Goal: Task Accomplishment & Management: Use online tool/utility

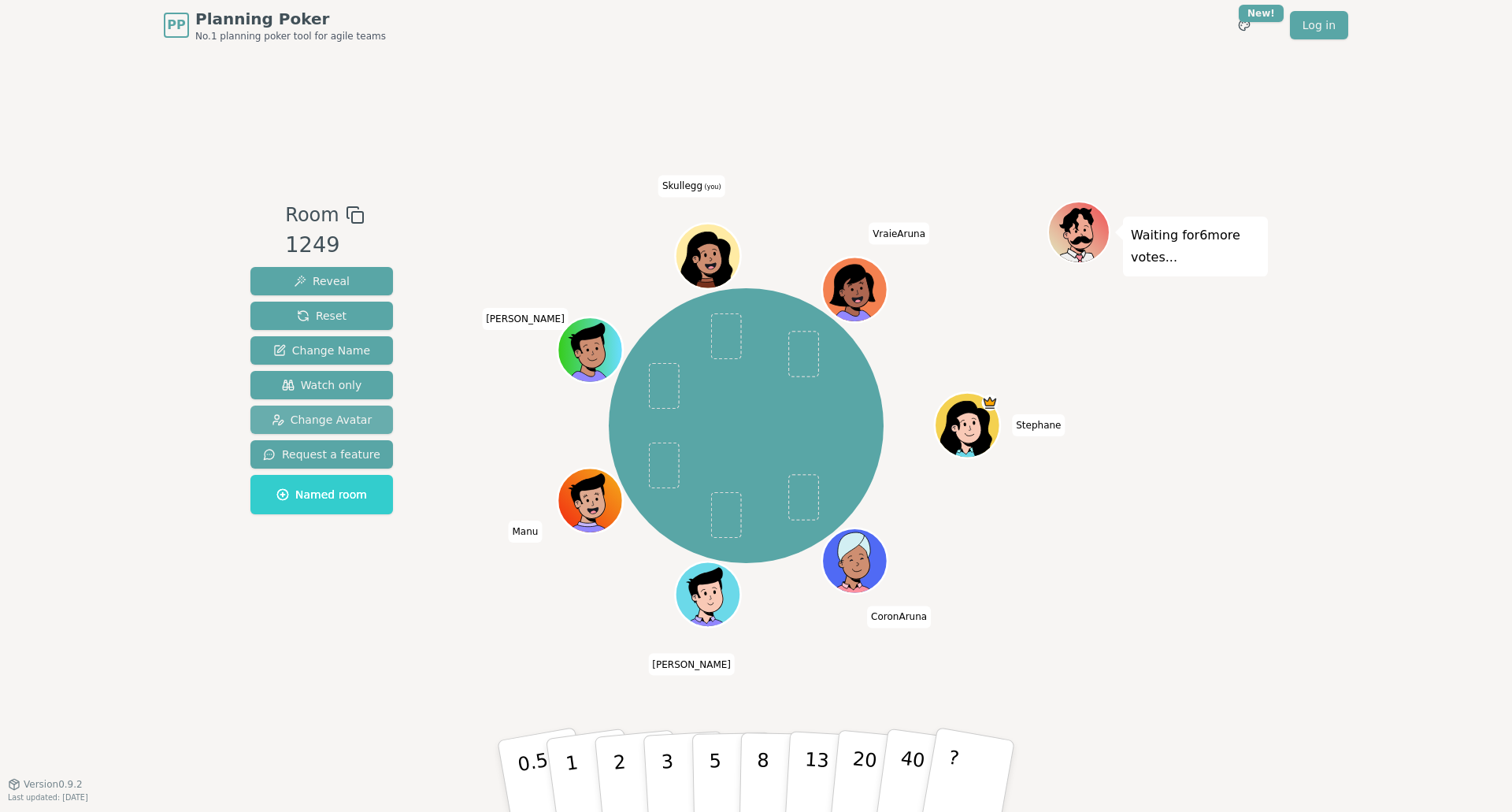
click at [324, 416] on span "Change Avatar" at bounding box center [322, 420] width 101 height 16
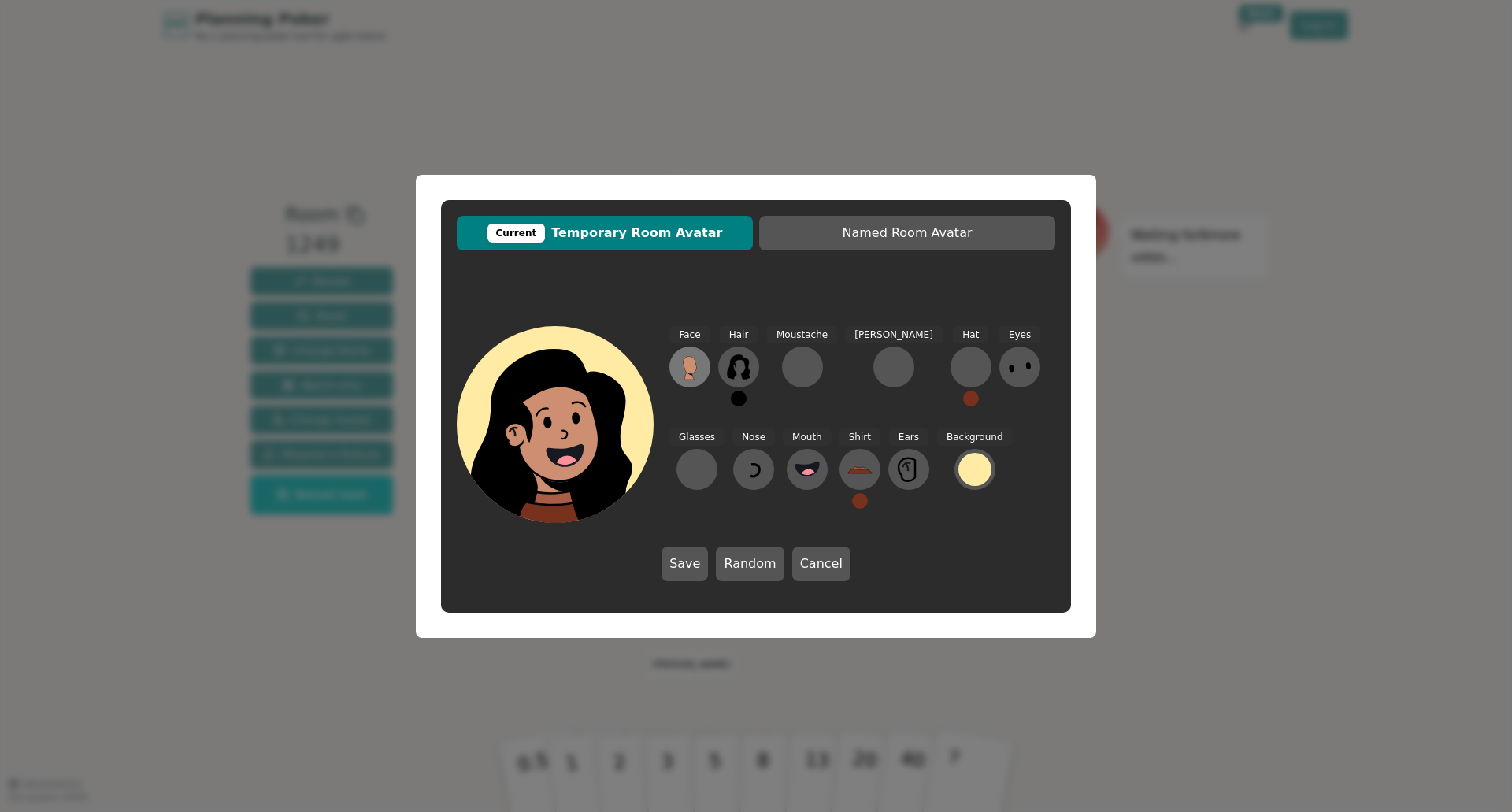
click at [685, 365] on icon at bounding box center [689, 365] width 14 height 18
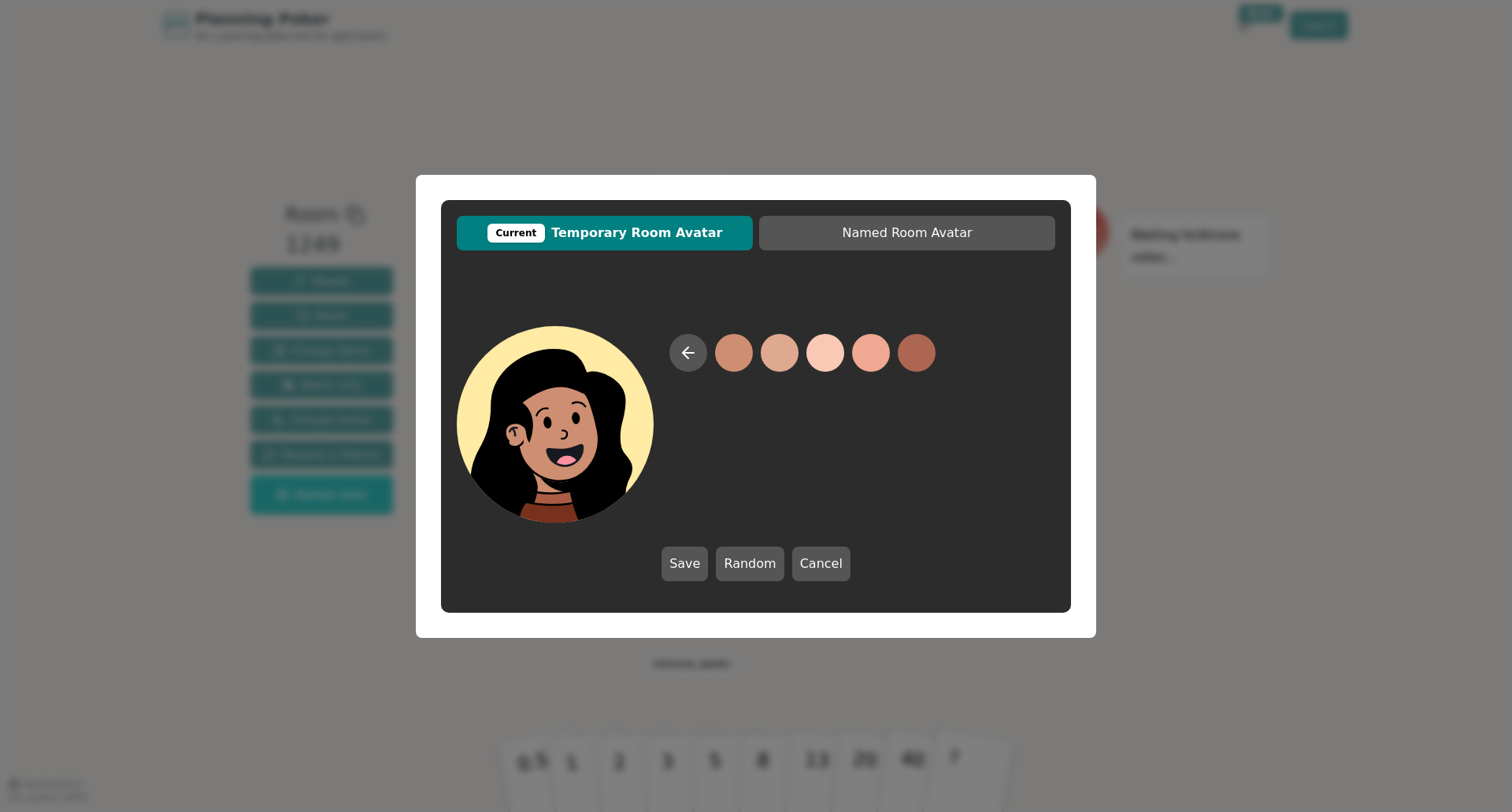
click at [719, 359] on button at bounding box center [734, 352] width 38 height 38
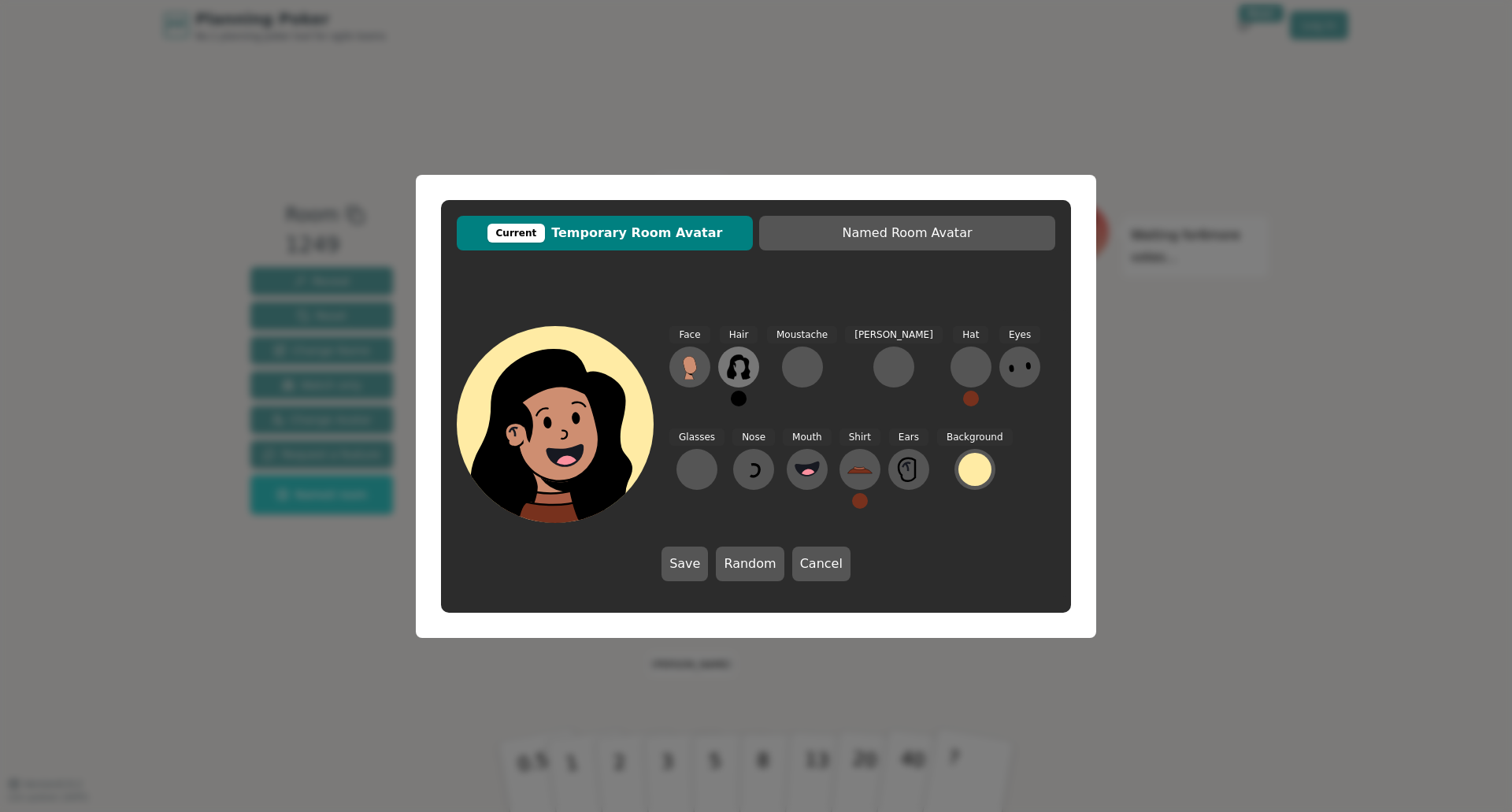
click at [749, 369] on icon at bounding box center [738, 367] width 25 height 25
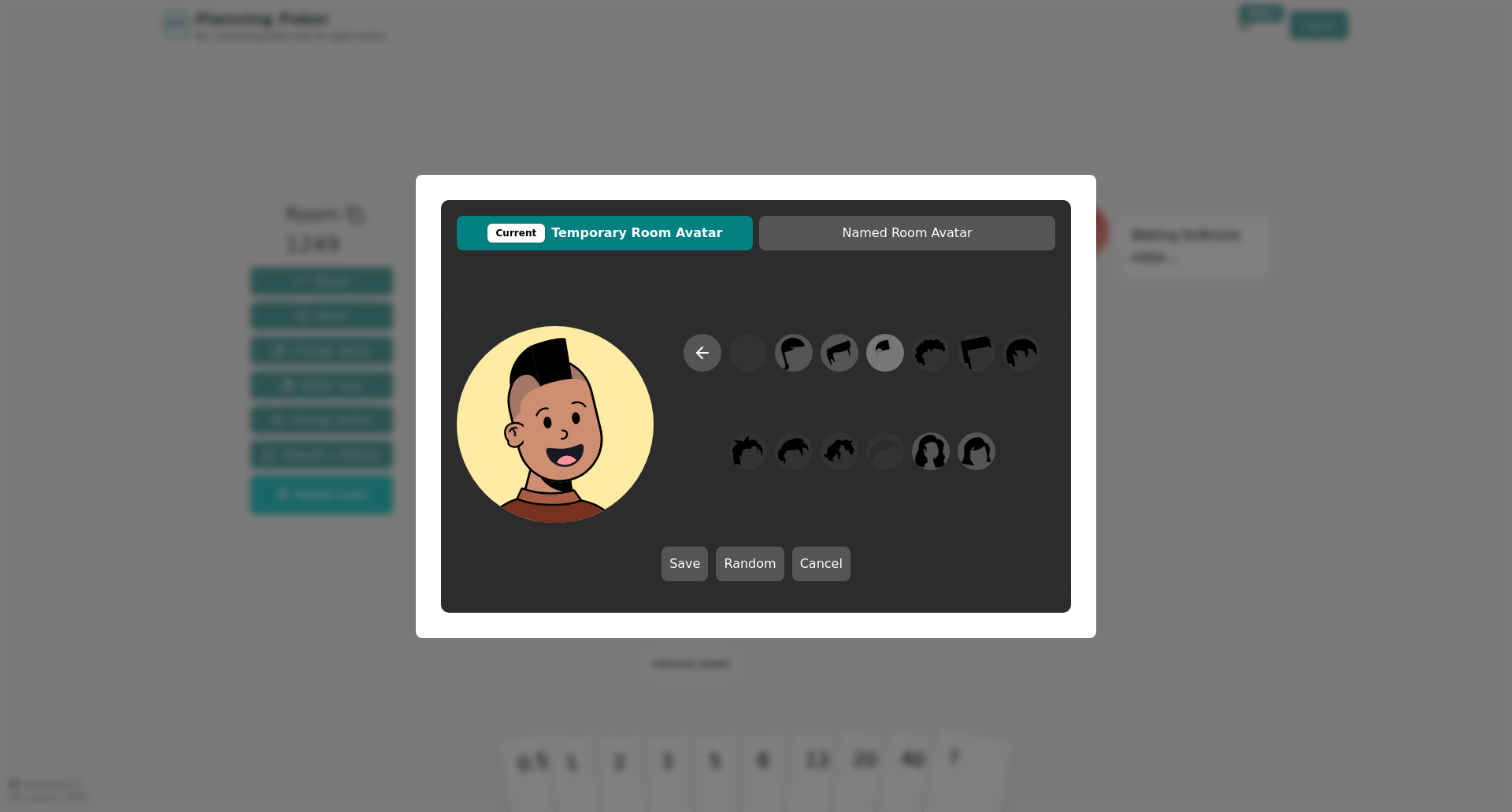
click at [867, 353] on div at bounding box center [884, 353] width 44 height 51
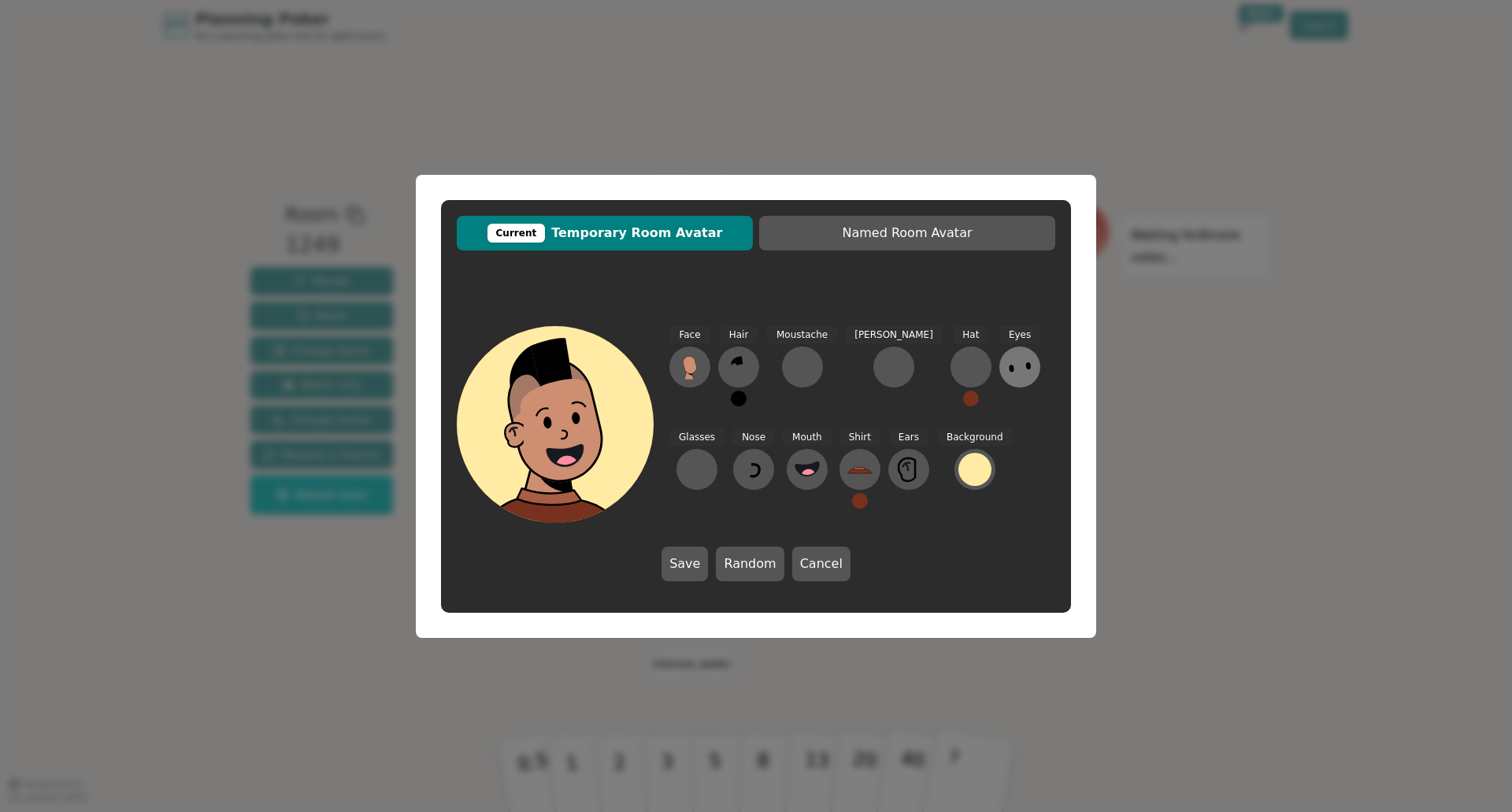
click at [1007, 369] on icon at bounding box center [1020, 367] width 25 height 25
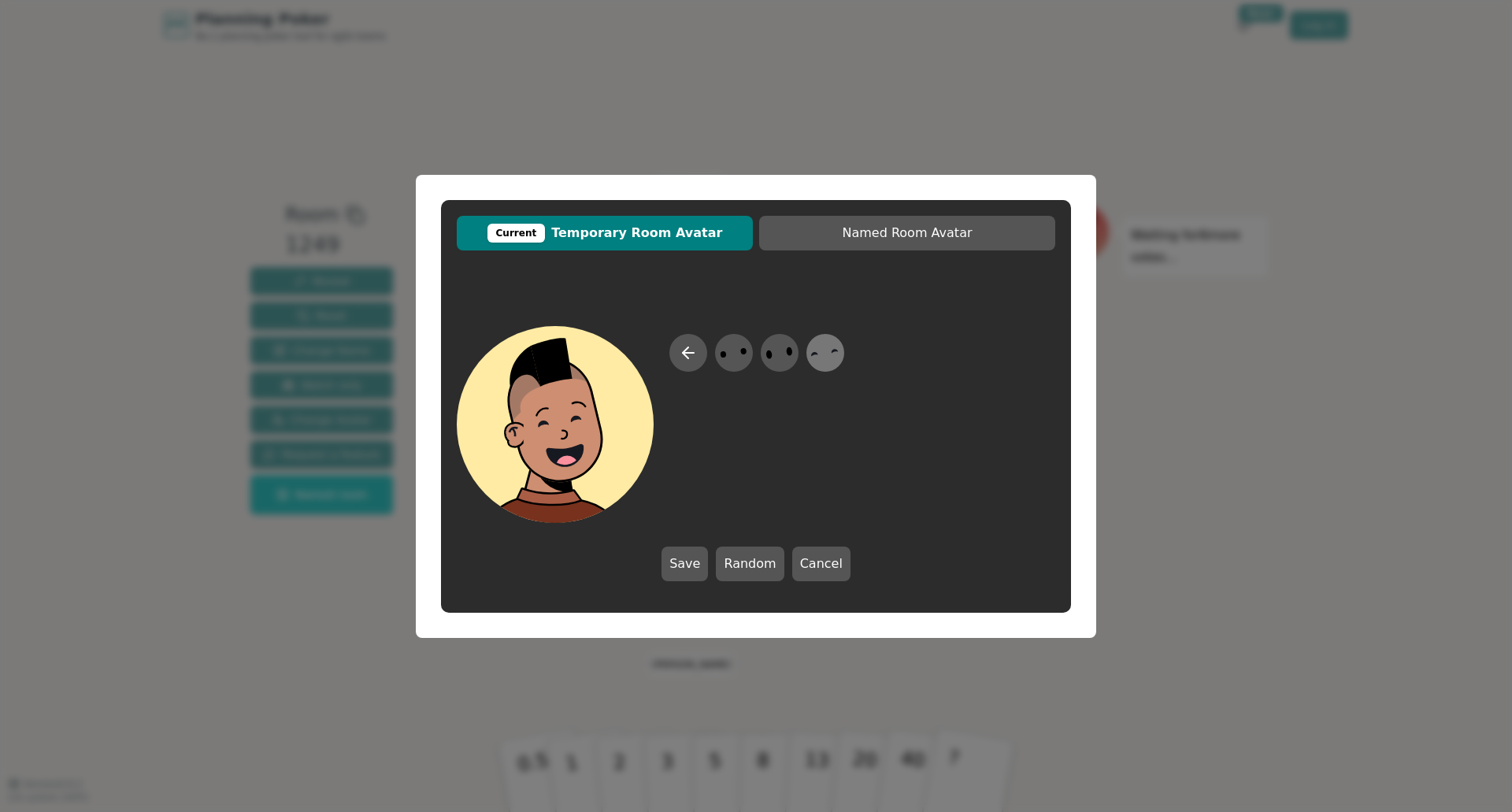
click at [818, 354] on icon at bounding box center [815, 354] width 7 height 4
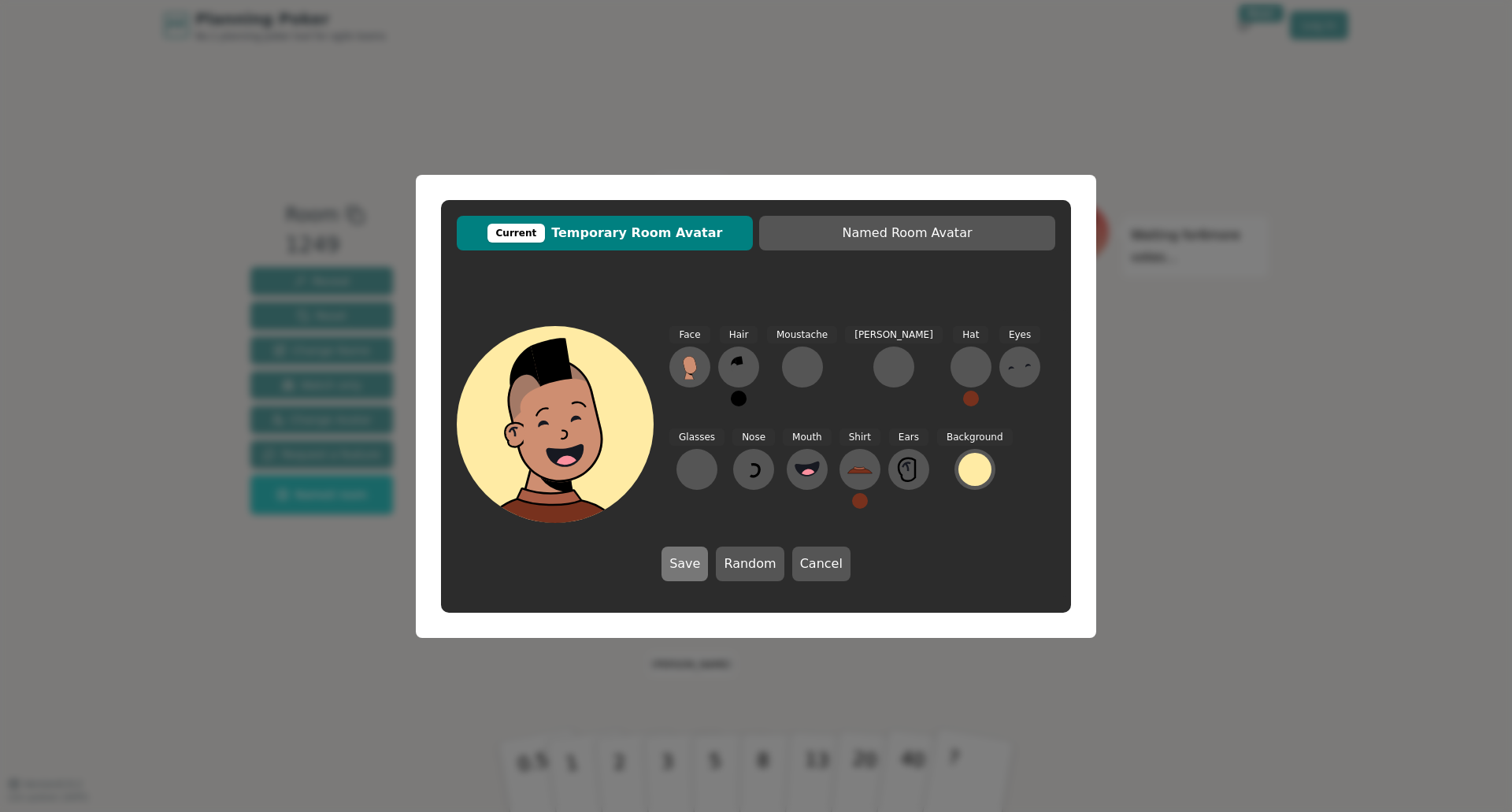
click at [702, 551] on button "Save" at bounding box center [684, 564] width 46 height 34
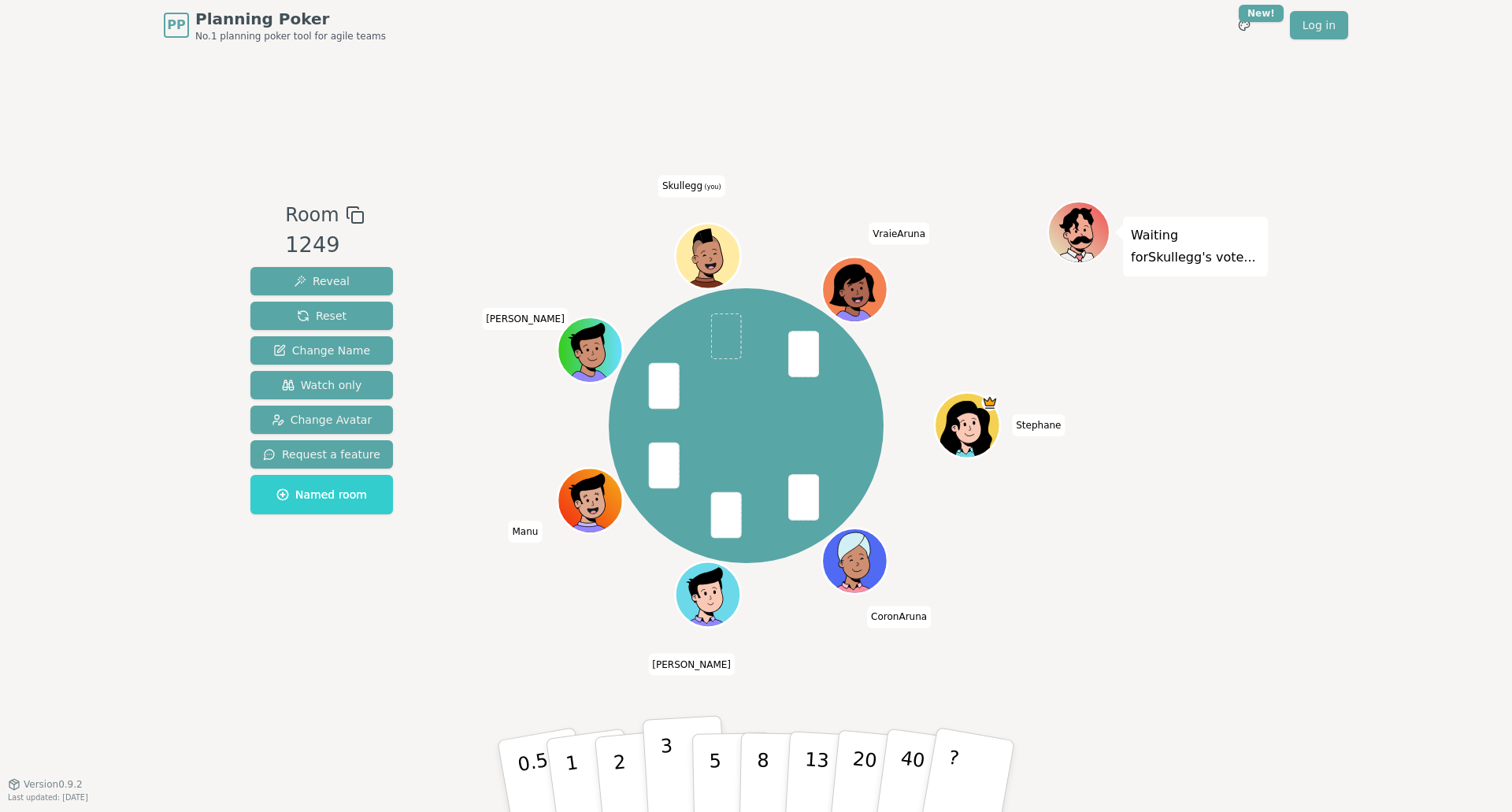
click at [677, 765] on button "3" at bounding box center [686, 777] width 86 height 123
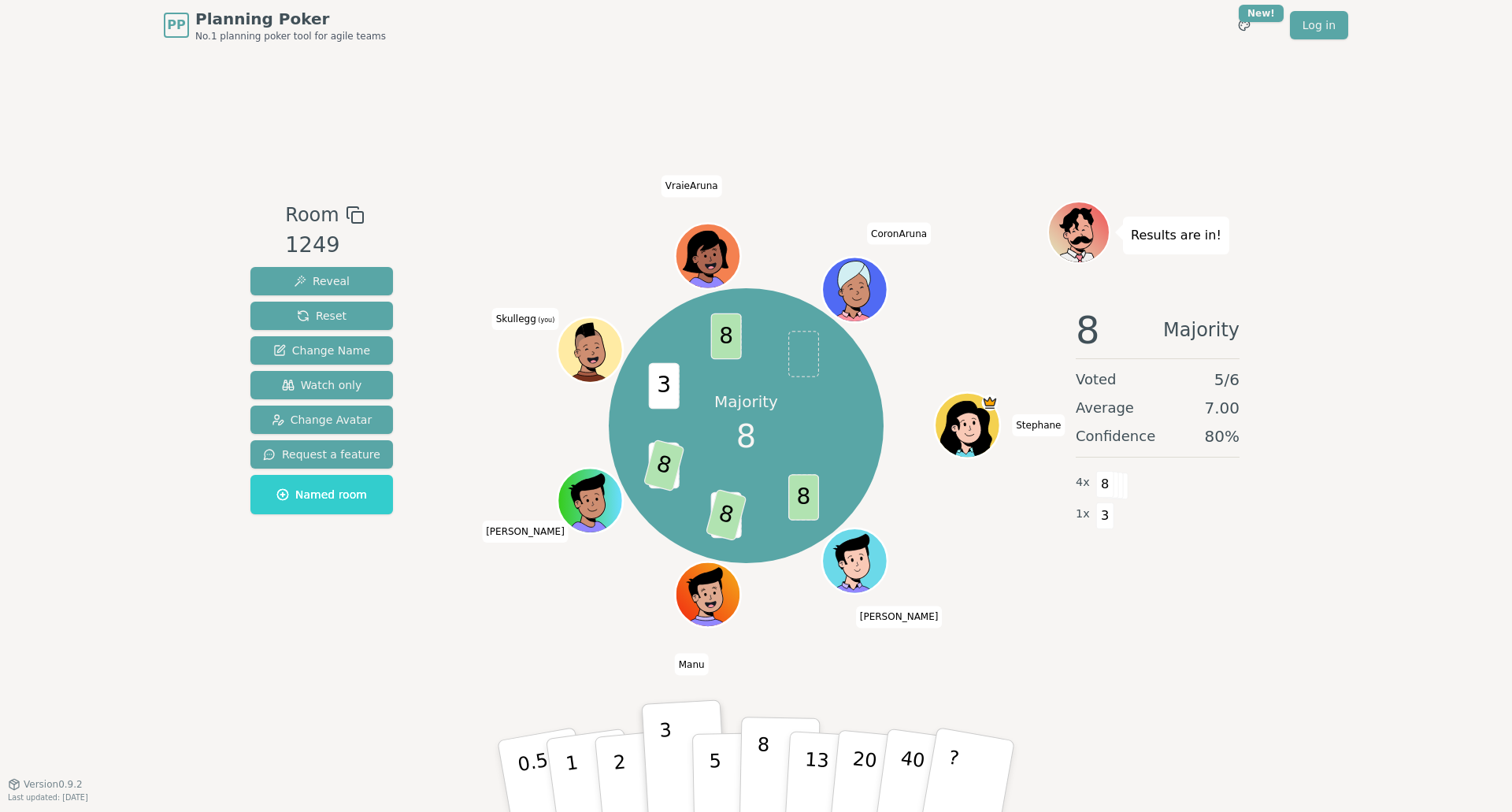
click at [763, 753] on p "8" at bounding box center [763, 775] width 14 height 85
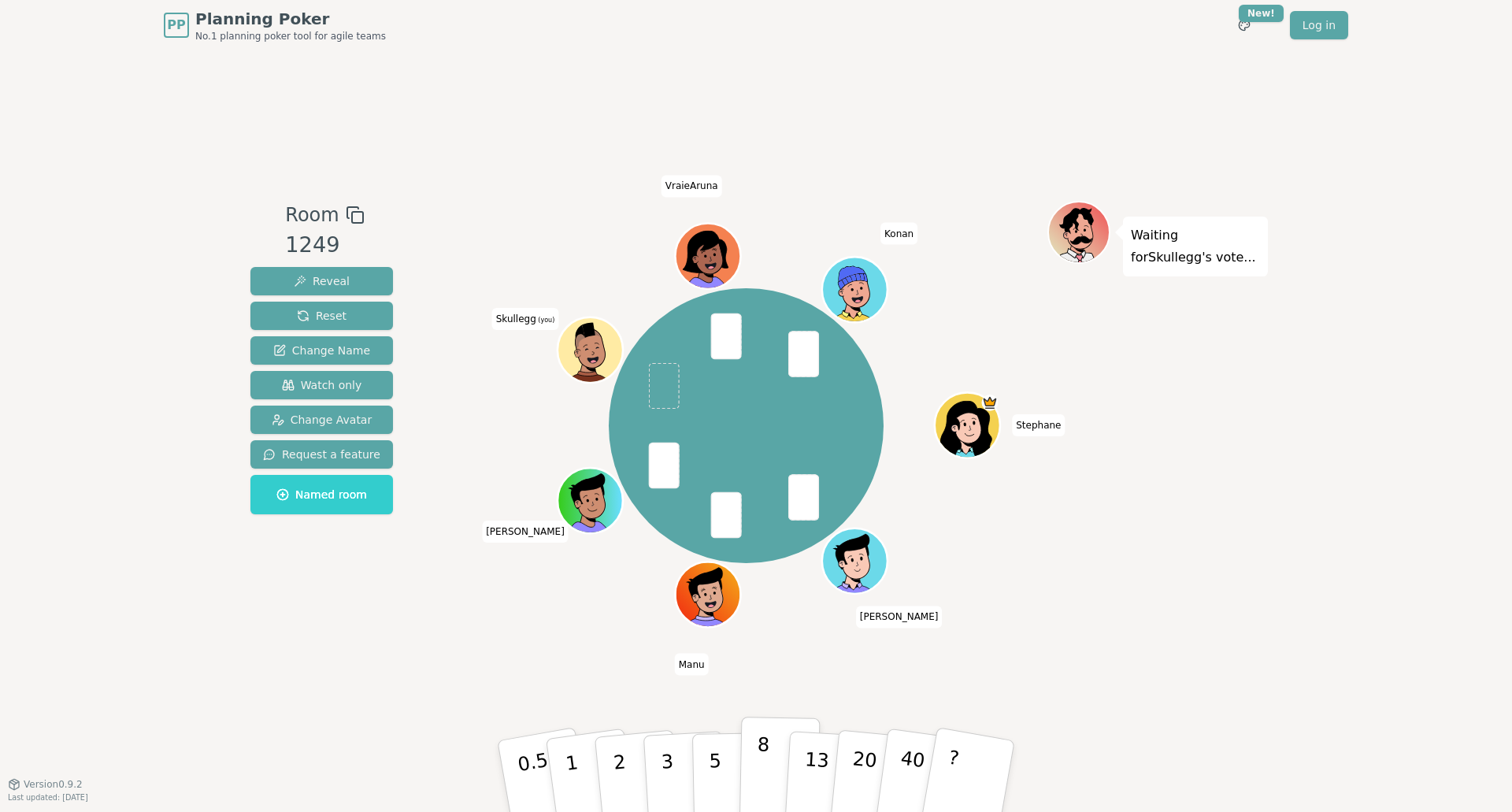
click at [757, 758] on p "8" at bounding box center [763, 775] width 14 height 85
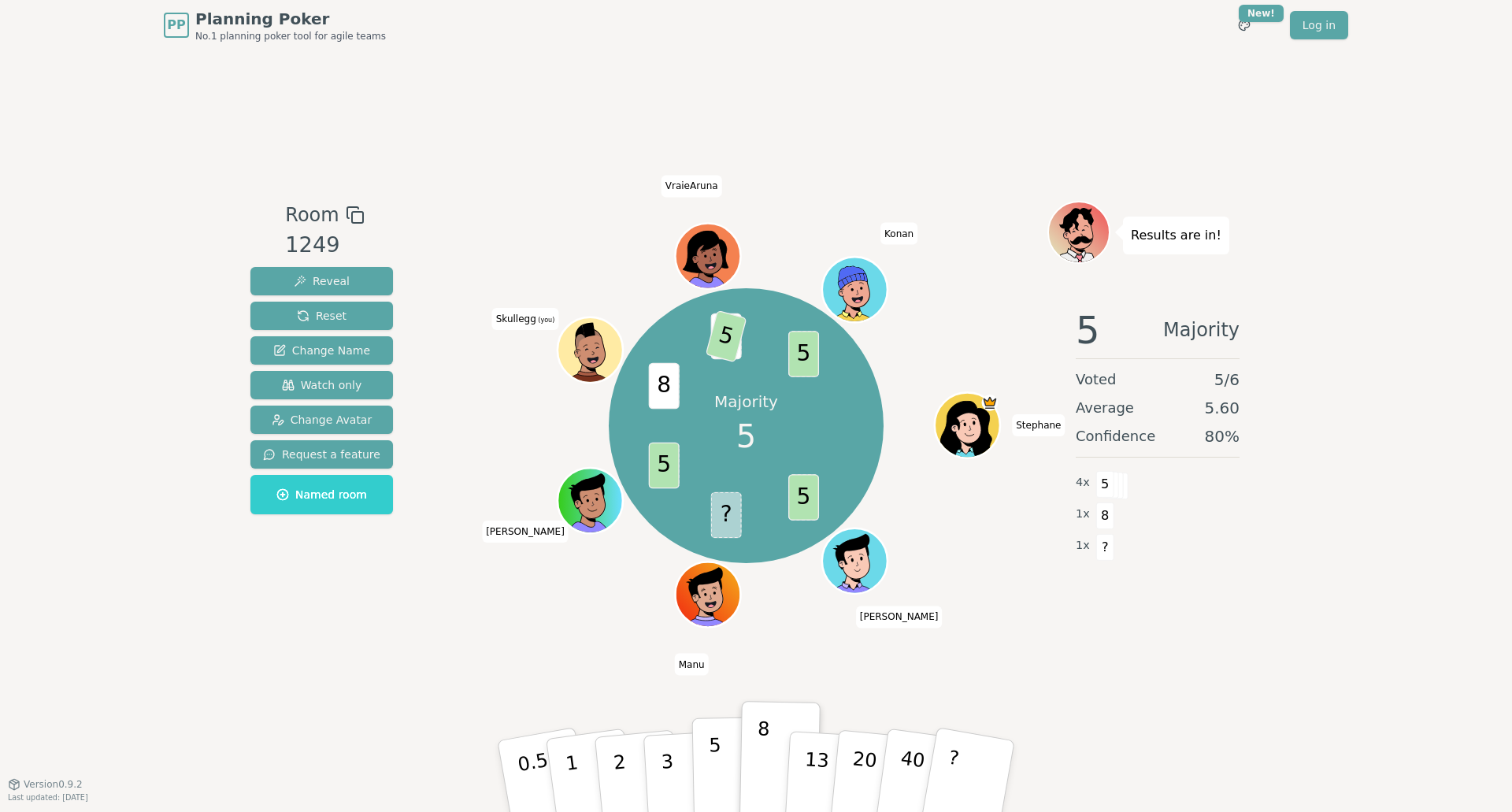
click at [726, 758] on button "5" at bounding box center [733, 777] width 81 height 119
